Goal: Task Accomplishment & Management: Manage account settings

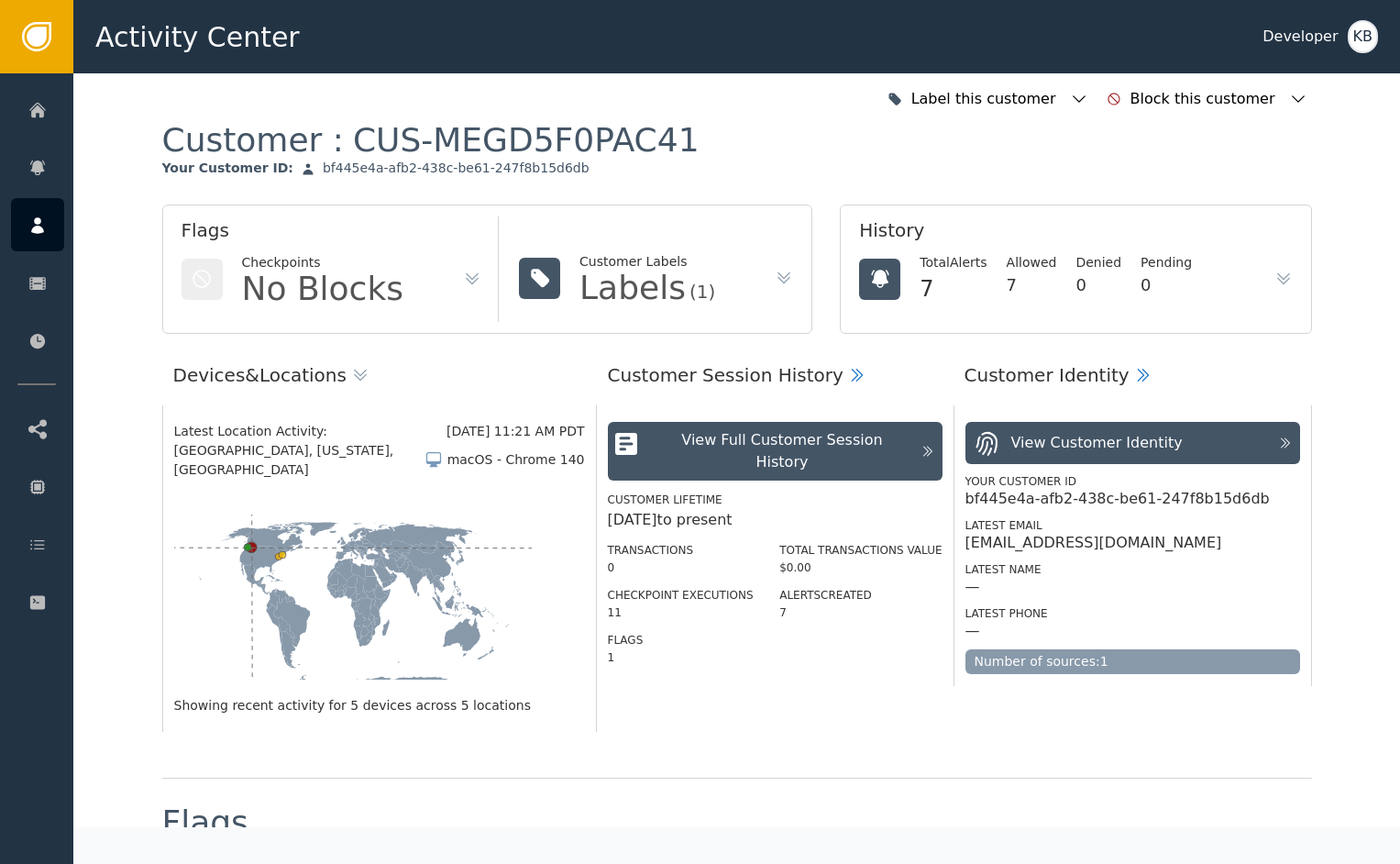
scroll to position [1420, 0]
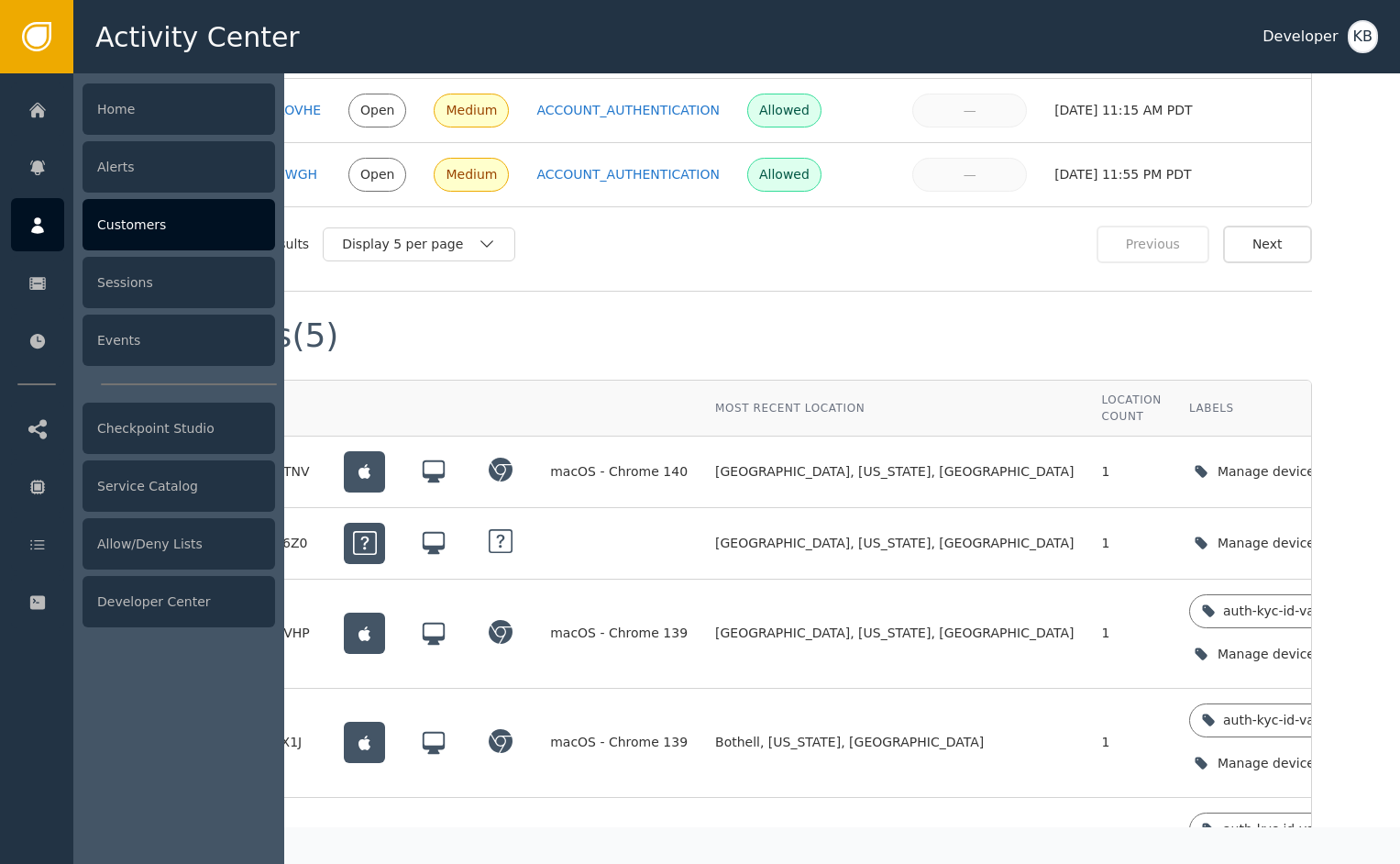
click at [163, 243] on div "Customers" at bounding box center [179, 224] width 193 height 51
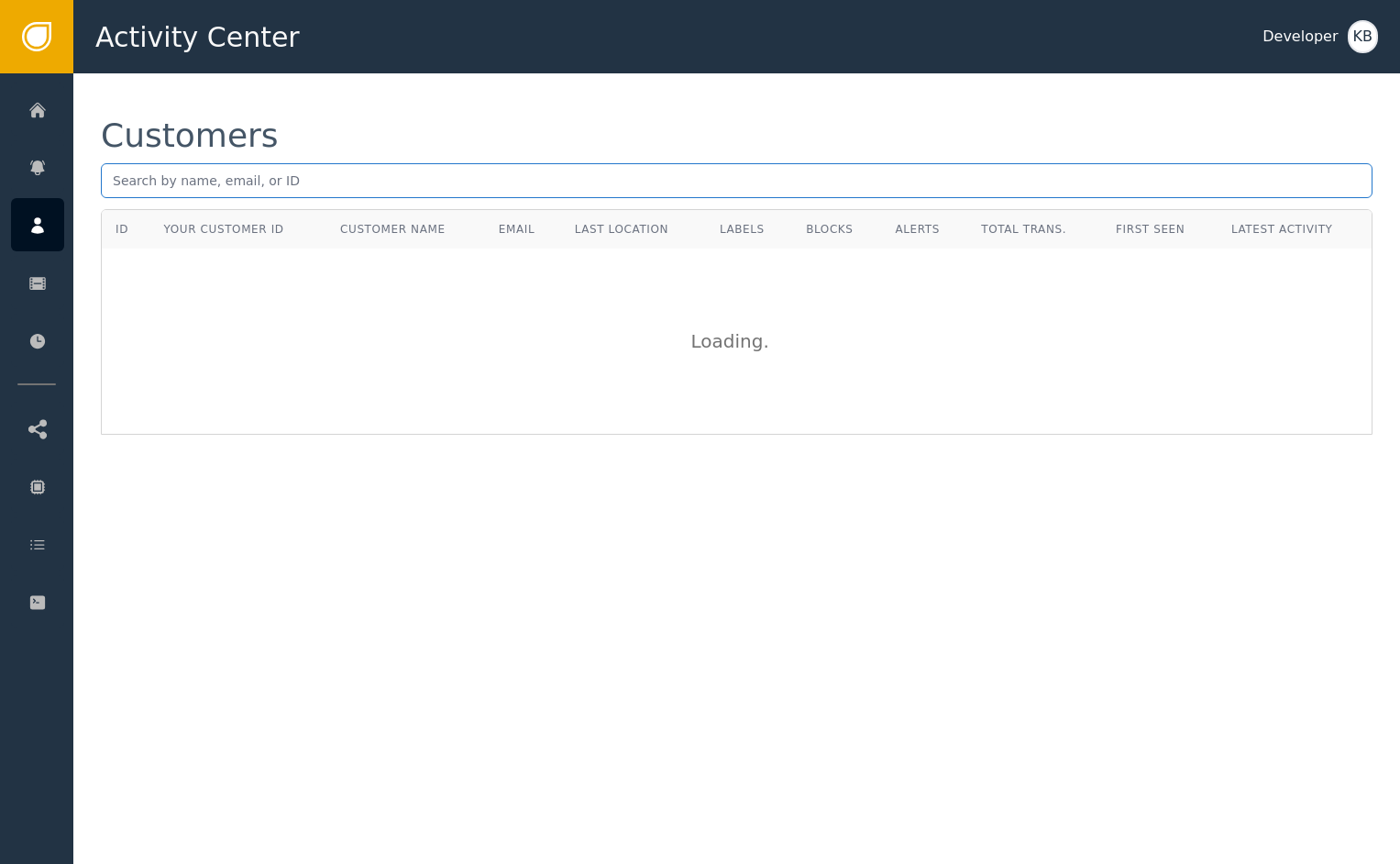
click at [220, 187] on input "text" at bounding box center [736, 179] width 1272 height 34
paste input "[PERSON_NAME][EMAIL_ADDRESS][DOMAIN_NAME]"
click at [112, 179] on input "[PERSON_NAME][EMAIL_ADDRESS][DOMAIN_NAME]" at bounding box center [736, 179] width 1272 height 34
click at [487, 180] on input "[PERSON_NAME][EMAIL_ADDRESS][DOMAIN_NAME]" at bounding box center [736, 179] width 1272 height 34
paste input "[EMAIL_ADDRESS][DOMAIN_NAME]"
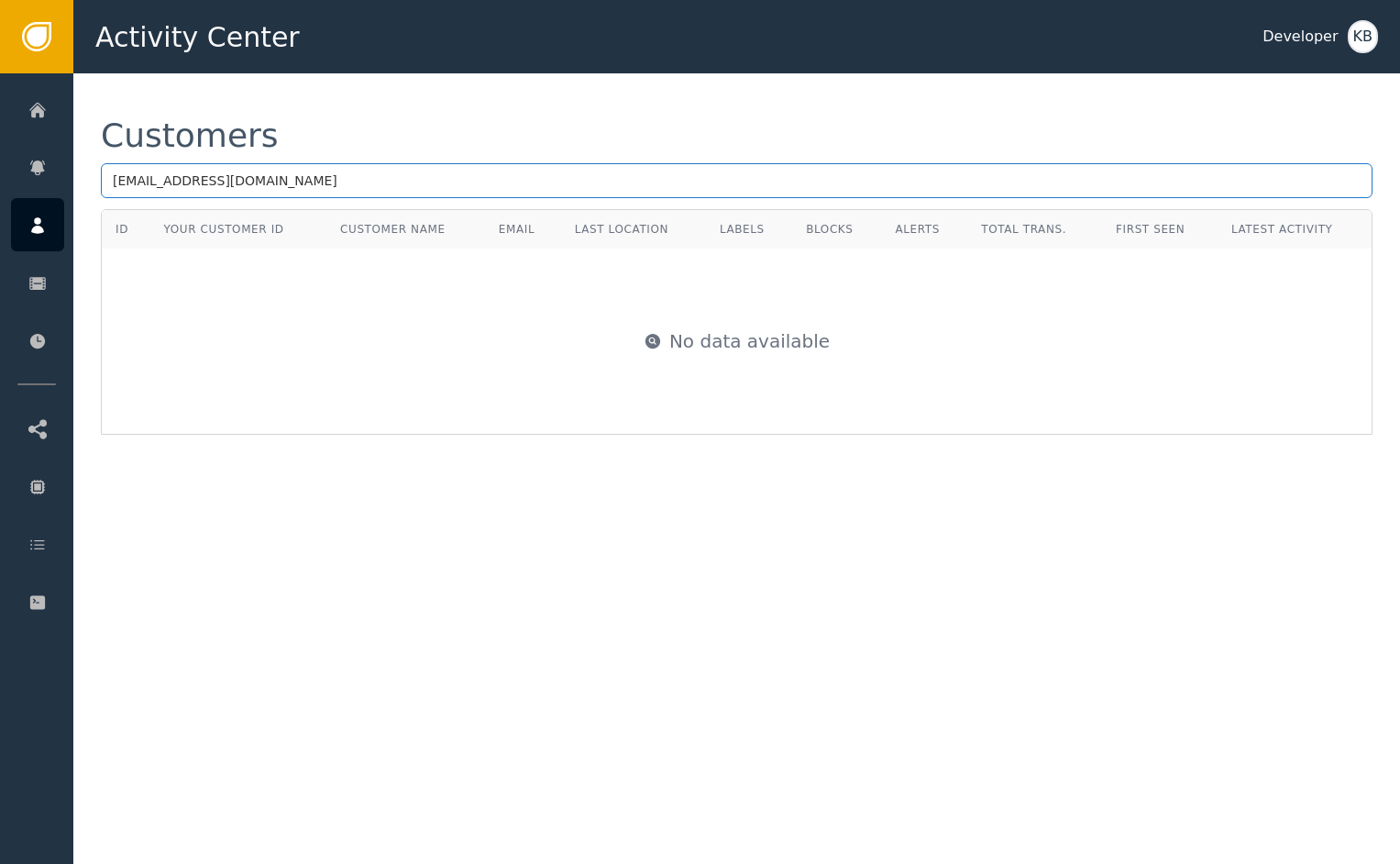
type input "[EMAIL_ADDRESS][DOMAIN_NAME]"
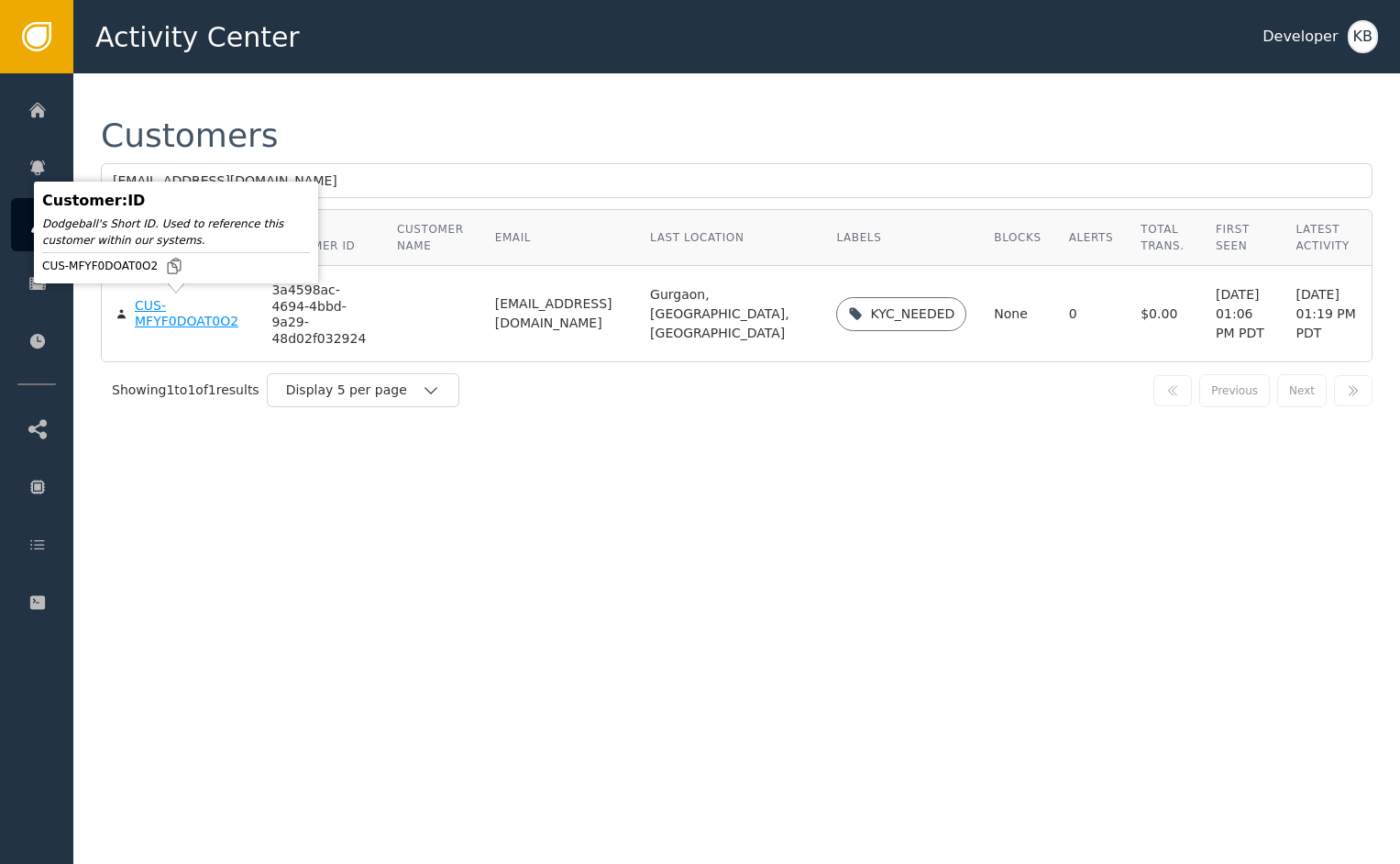
click at [180, 73] on body "Activity Center Developer KB Home Alerts Customers Sessions Events Checkpoint S…" at bounding box center [700, 36] width 1400 height 73
click at [180, 320] on div "CUS-MFYF0DOAT0O2" at bounding box center [189, 313] width 109 height 33
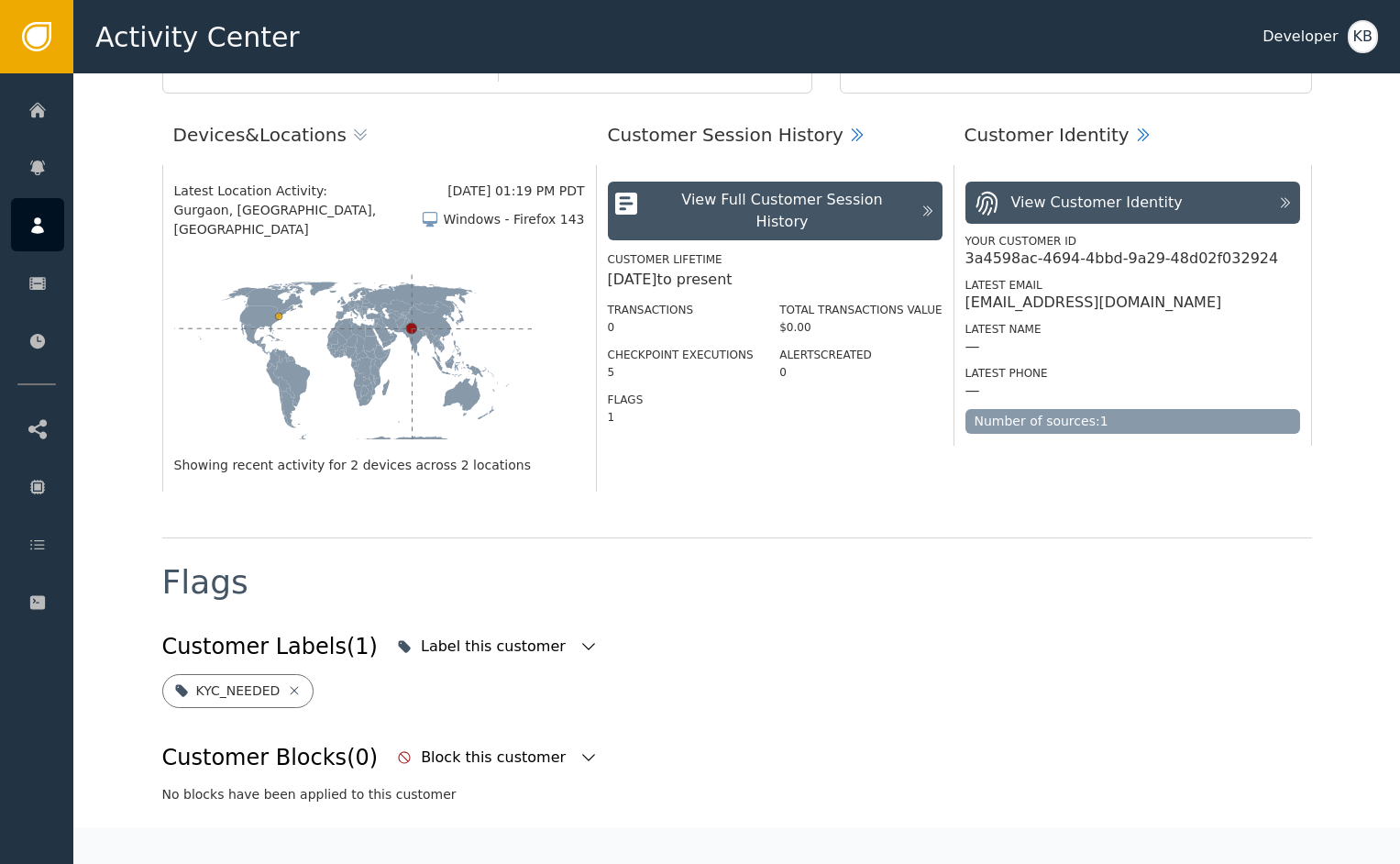
scroll to position [346, 0]
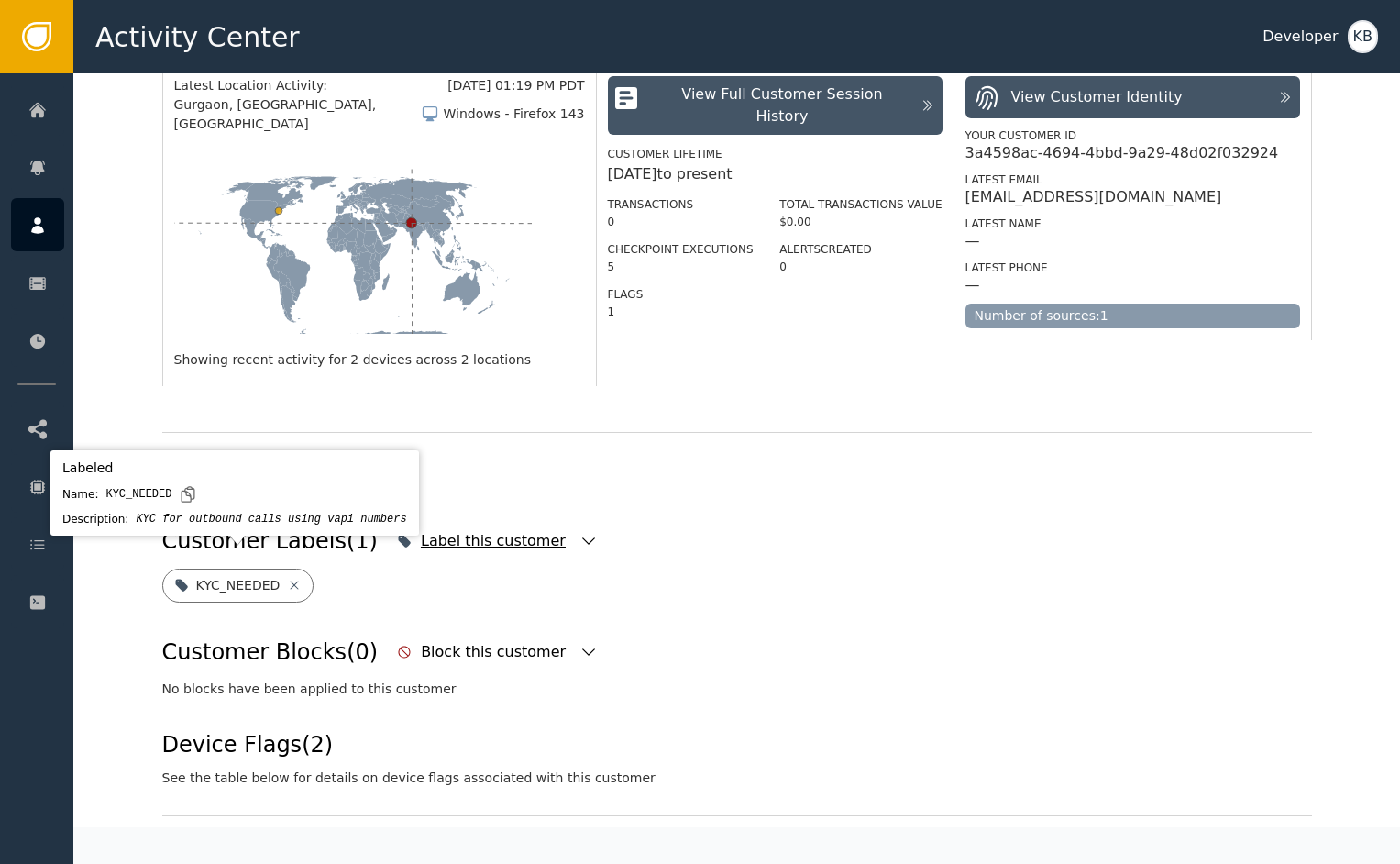
click at [580, 532] on icon "button" at bounding box center [589, 541] width 19 height 19
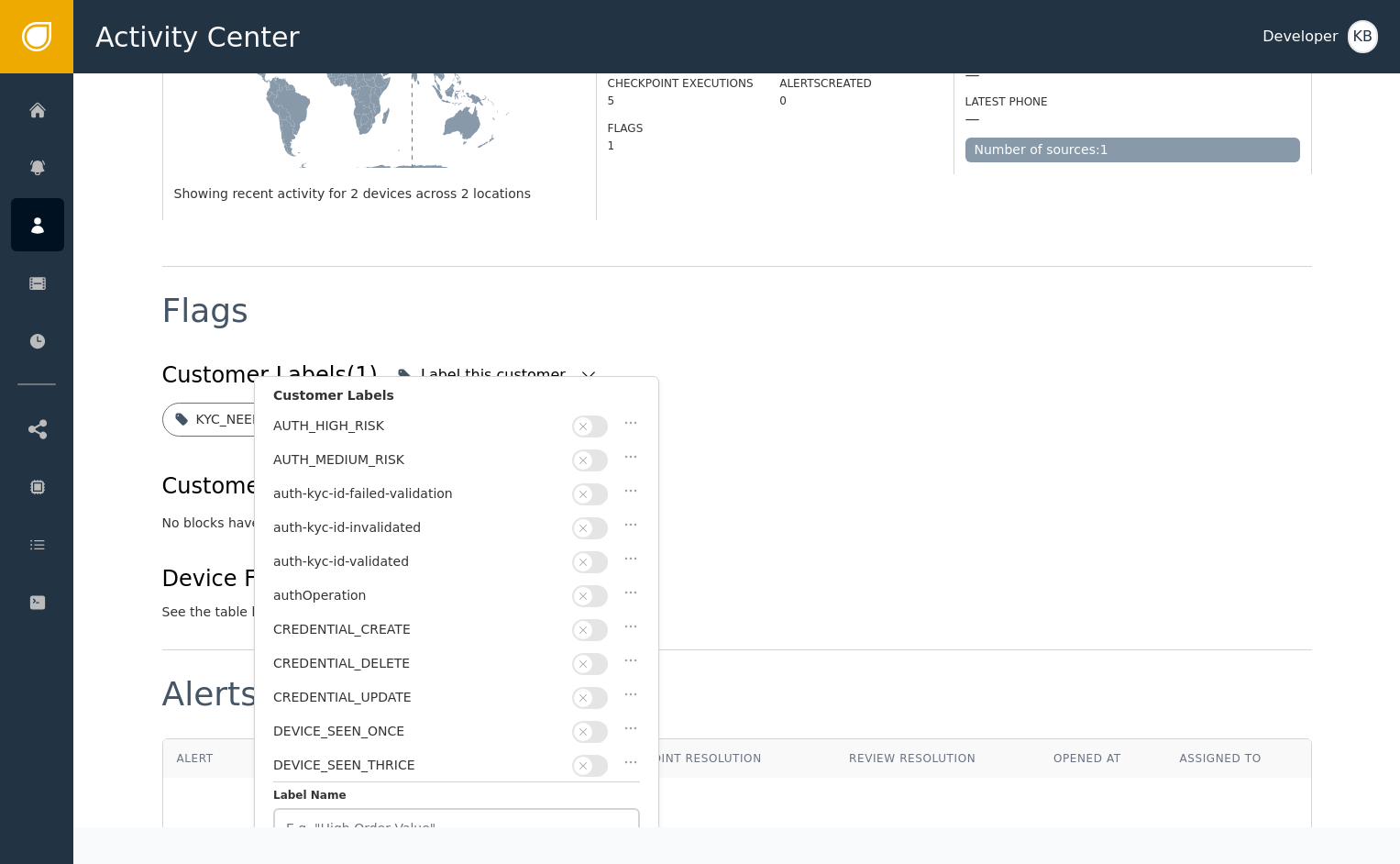
scroll to position [515, 0]
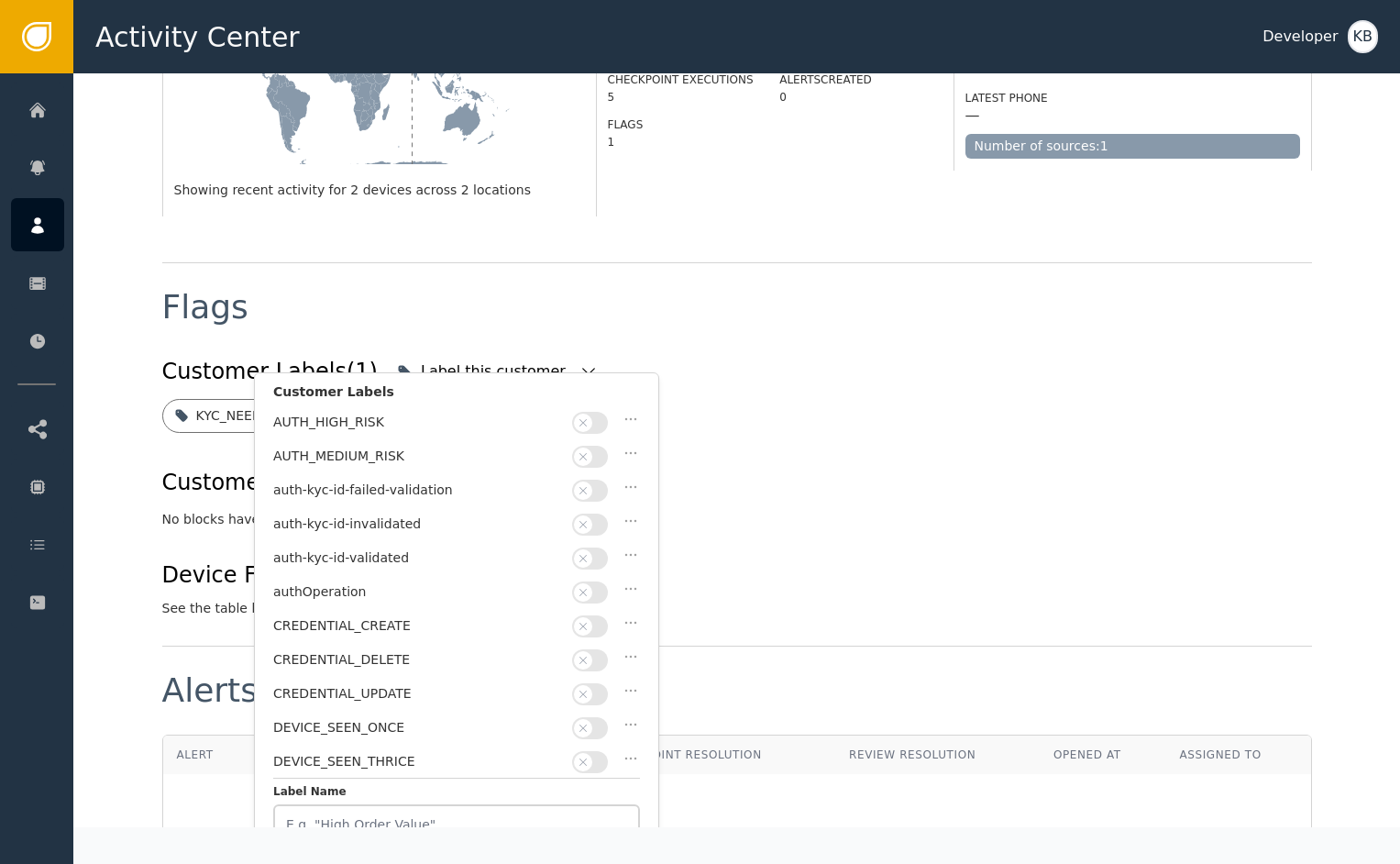
click at [589, 560] on button "button" at bounding box center [590, 559] width 35 height 22
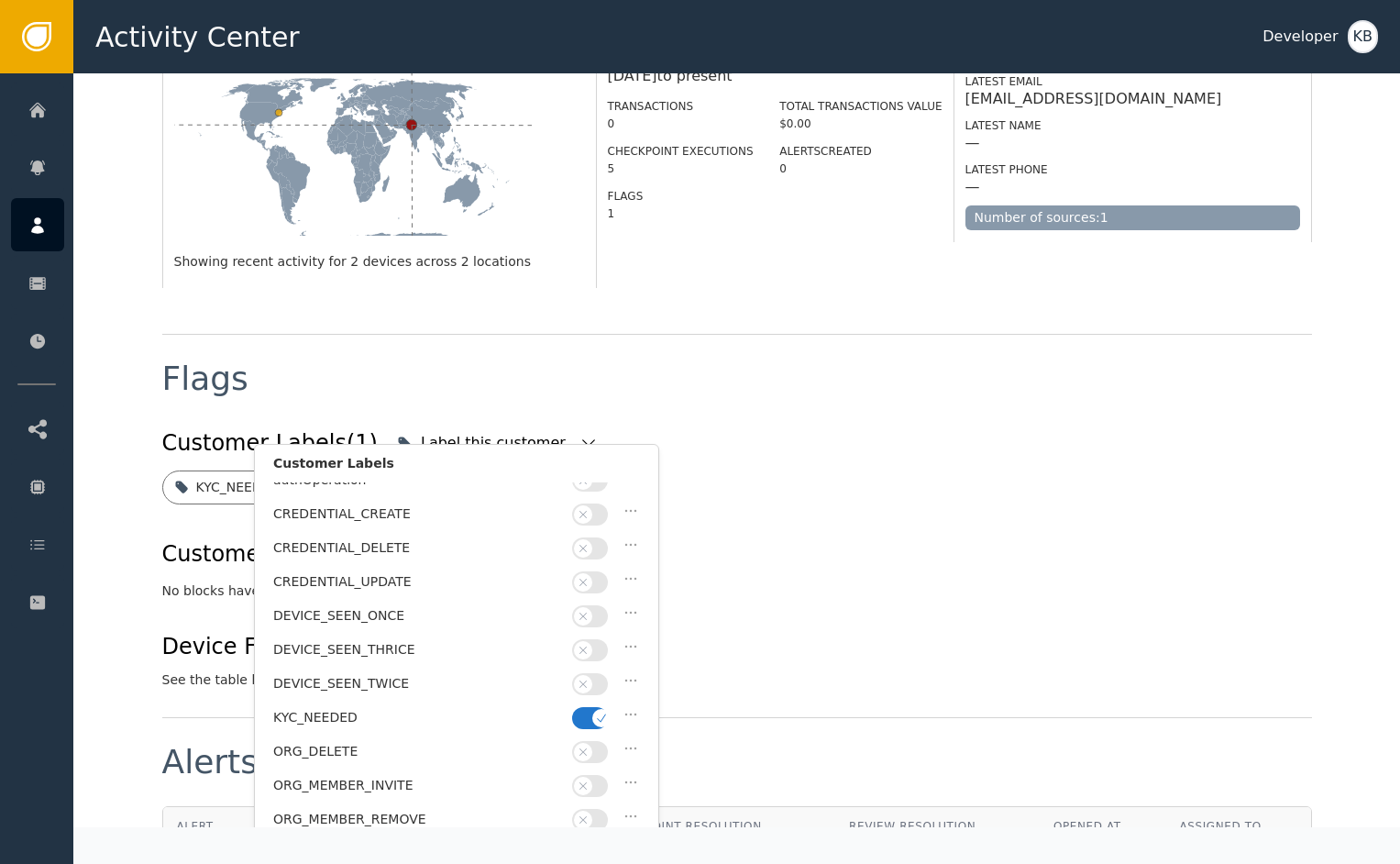
scroll to position [221, 0]
click at [593, 740] on span "button" at bounding box center [602, 750] width 19 height 19
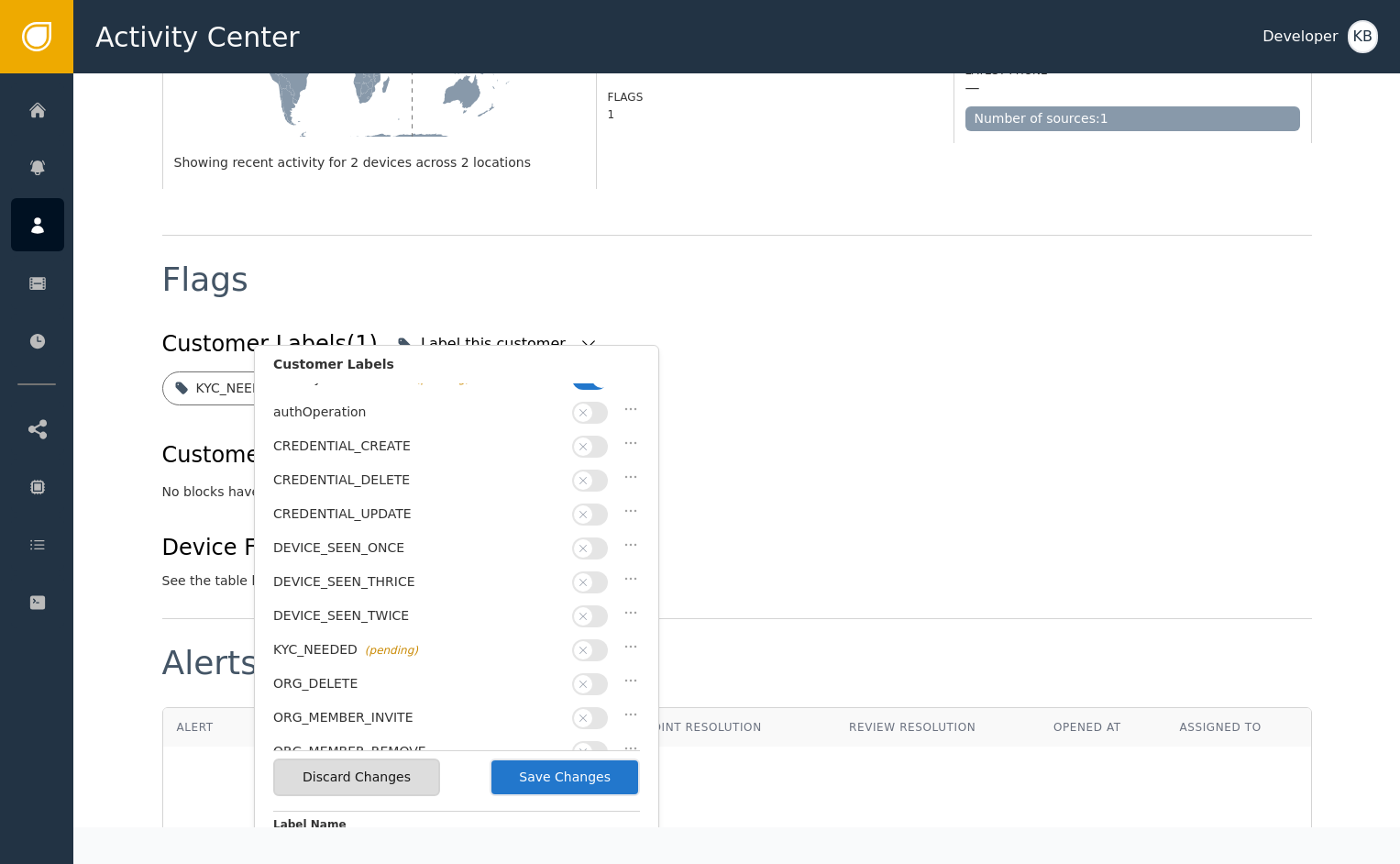
scroll to position [551, 0]
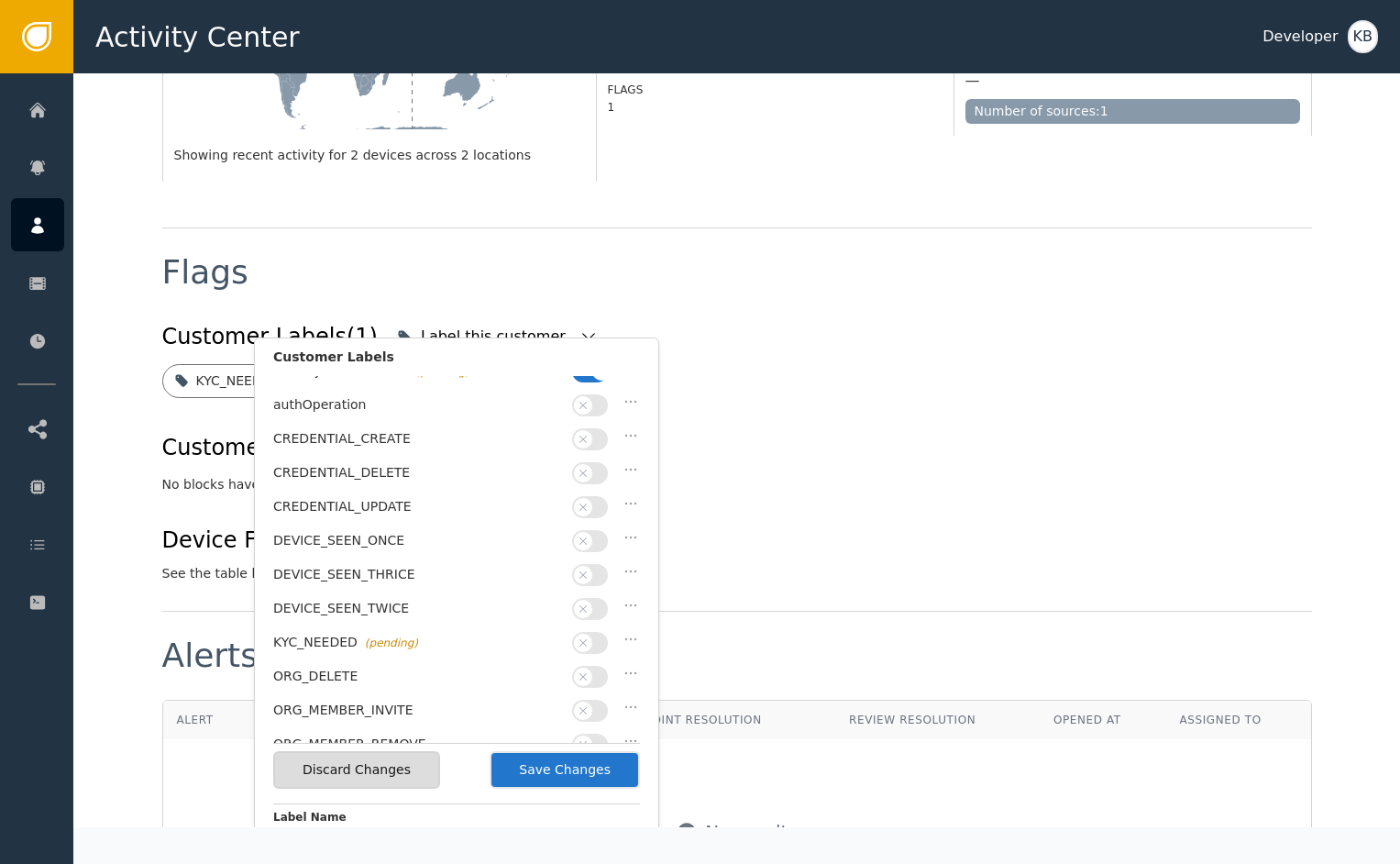
click at [597, 784] on button "Save Changes" at bounding box center [565, 769] width 151 height 37
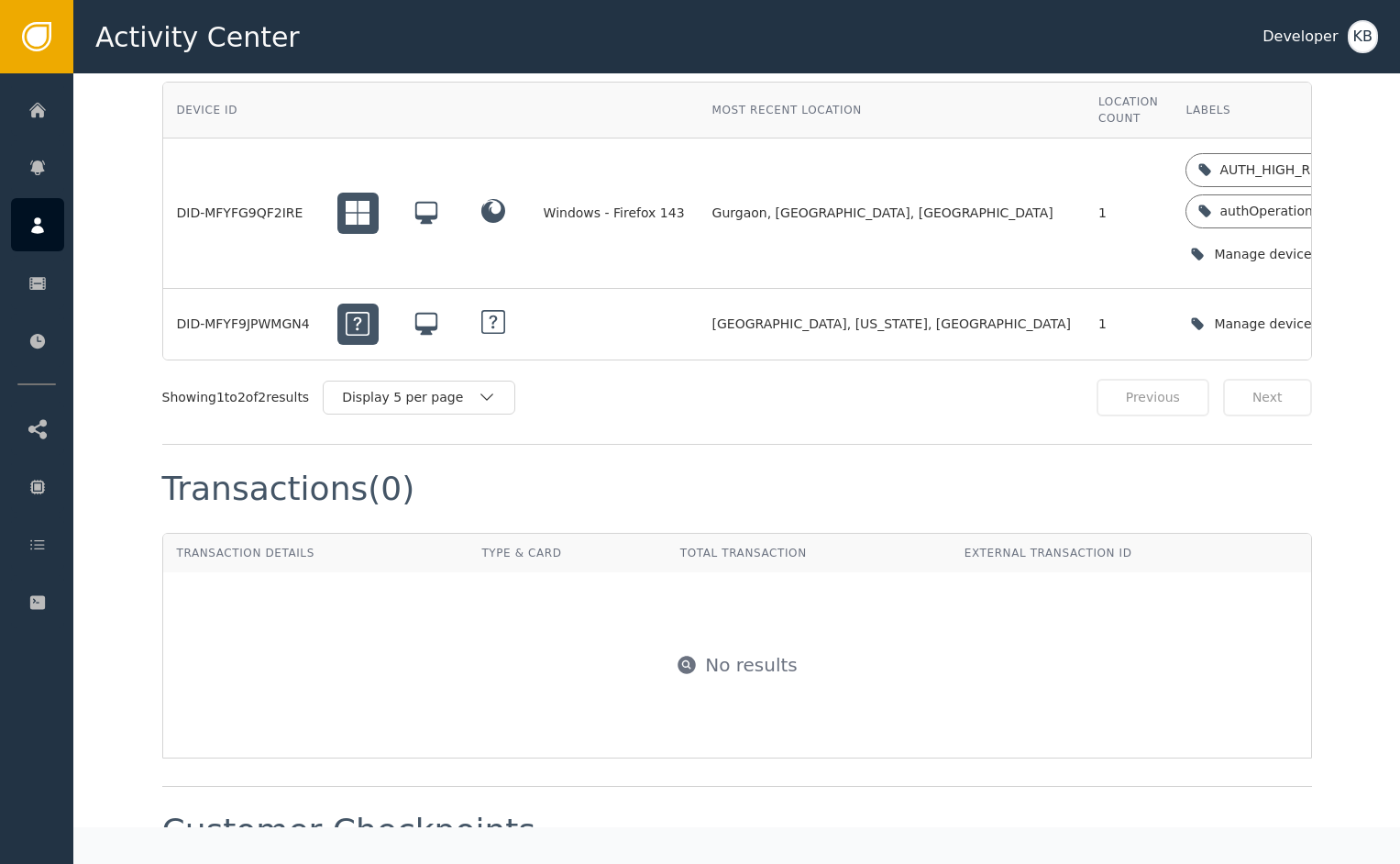
scroll to position [1390, 0]
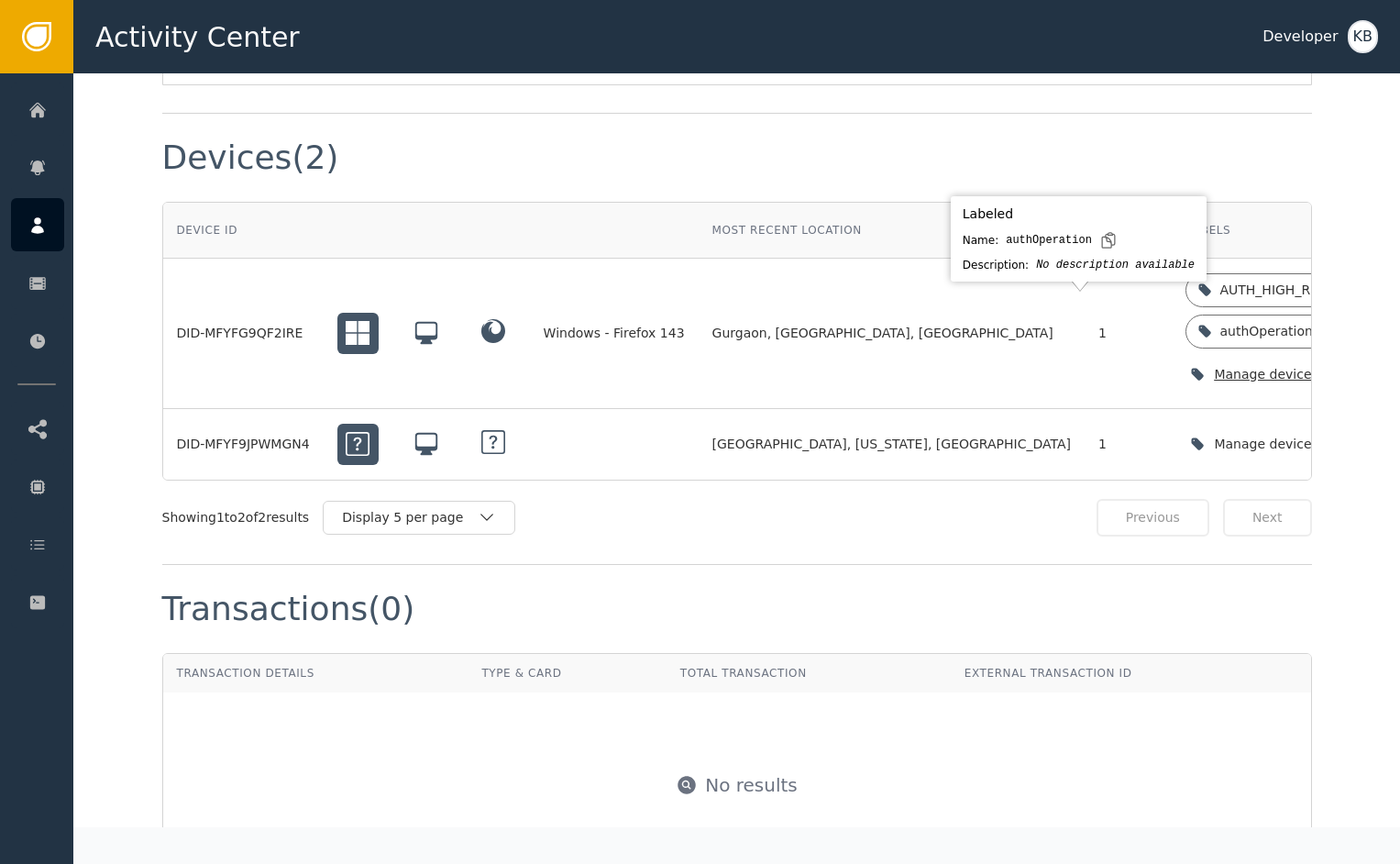
click at [1186, 361] on div "Manage device labels" at bounding box center [1288, 375] width 205 height 37
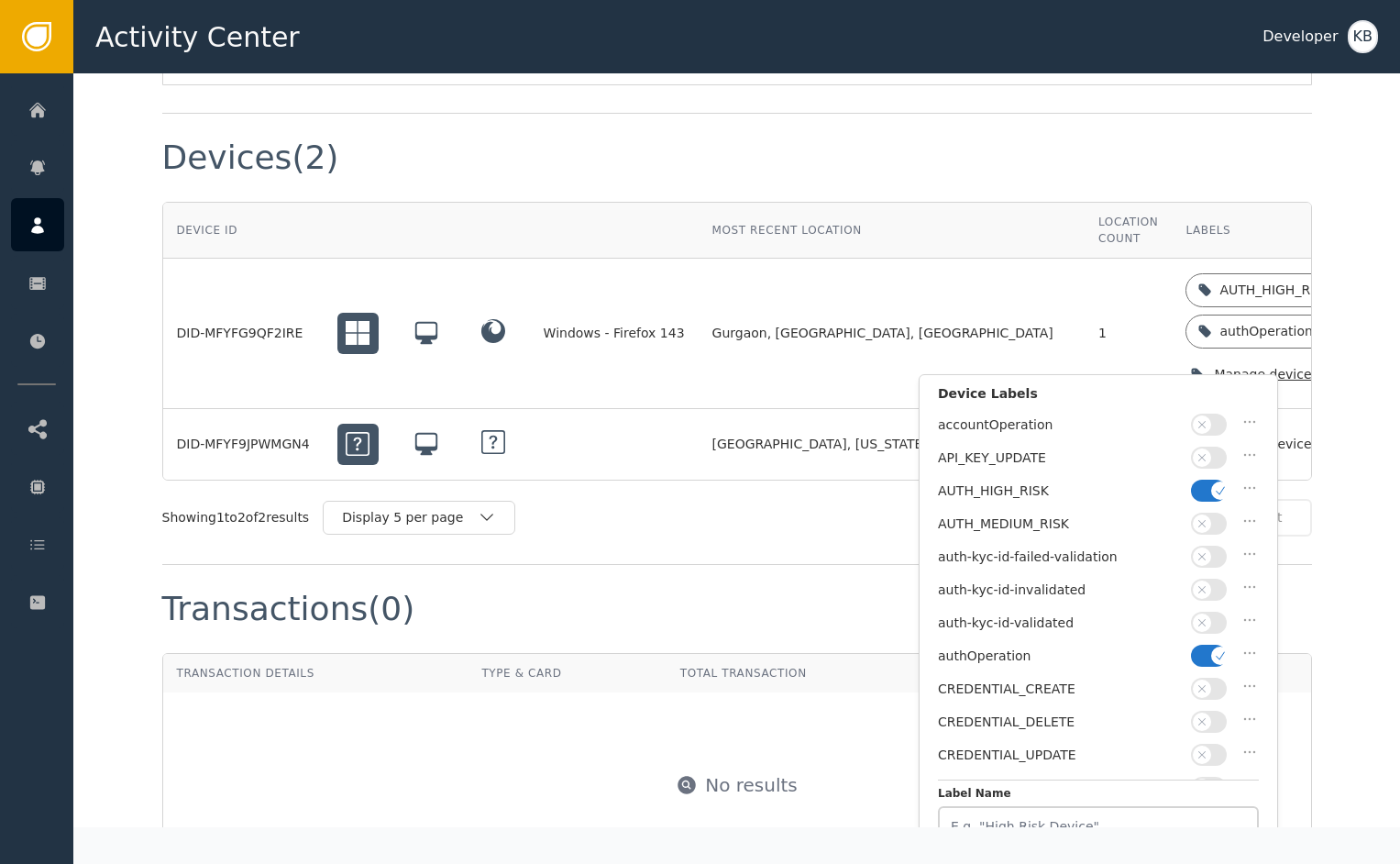
click at [1207, 492] on button "button" at bounding box center [1209, 491] width 35 height 22
click at [1211, 652] on span "button" at bounding box center [1220, 656] width 19 height 19
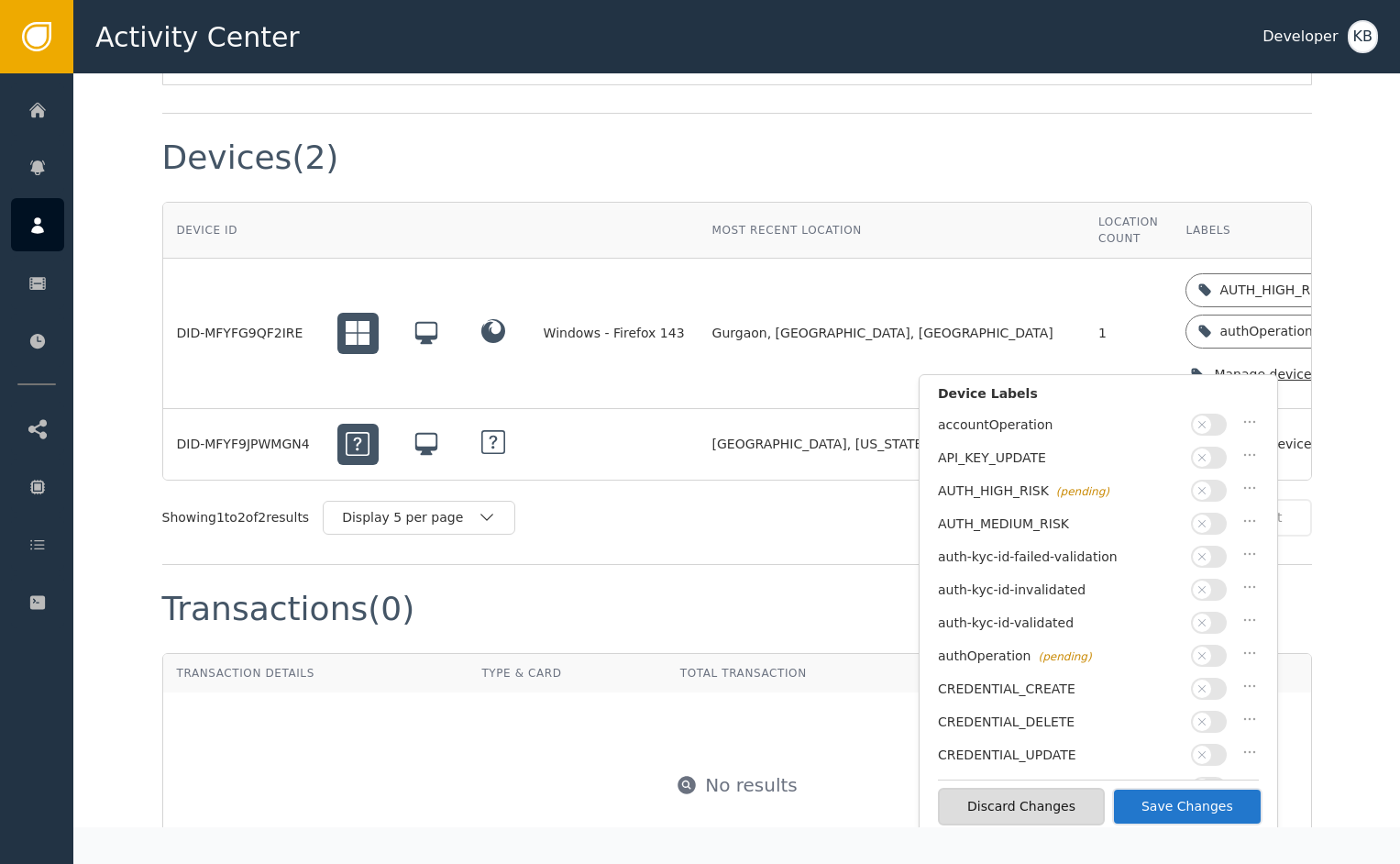
click at [1214, 618] on button "button" at bounding box center [1209, 623] width 35 height 22
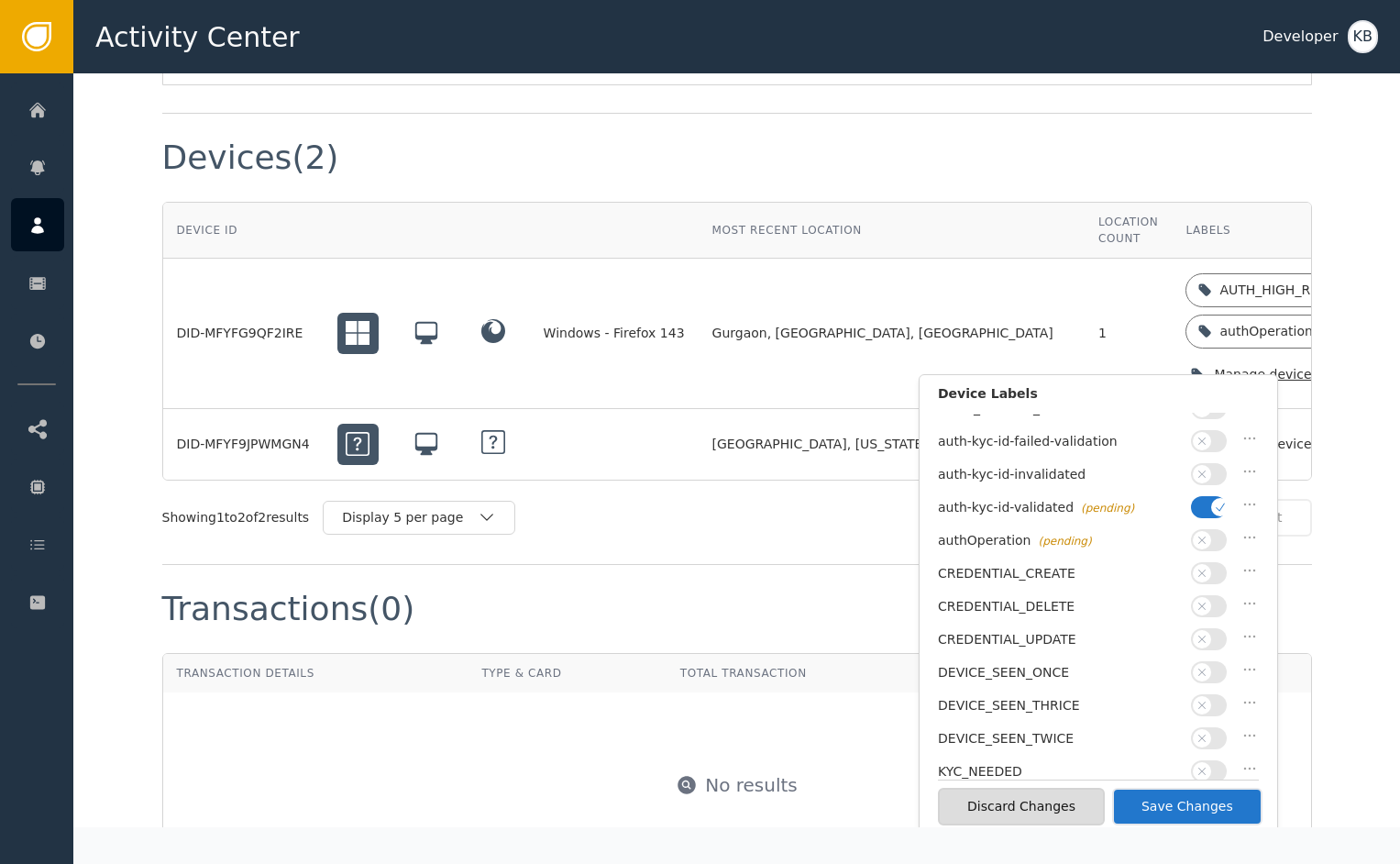
scroll to position [445, 0]
drag, startPoint x: 1227, startPoint y: 794, endPoint x: 1169, endPoint y: 774, distance: 61.4
click at [1227, 794] on button "Save Changes" at bounding box center [1188, 806] width 151 height 37
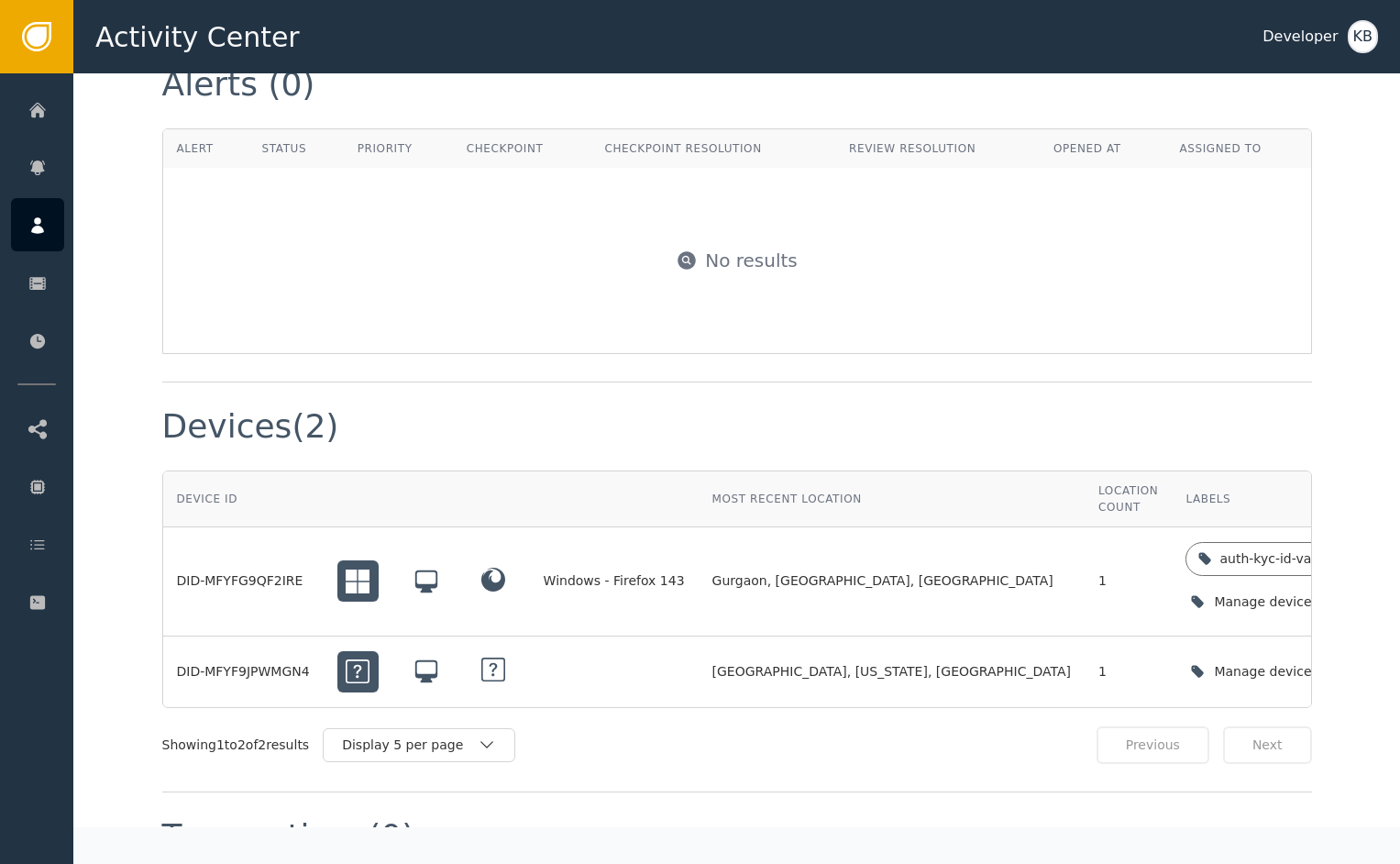
scroll to position [1119, 0]
